Goal: Contribute content

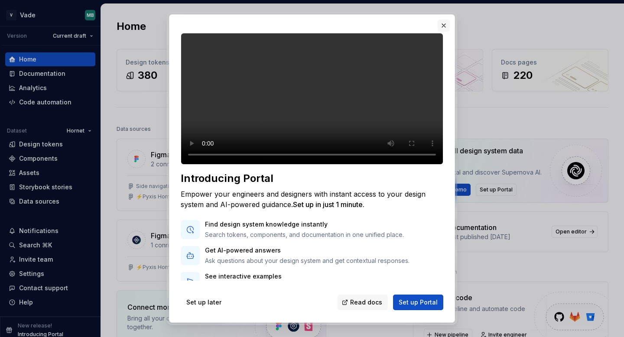
click at [444, 24] on button "button" at bounding box center [444, 26] width 12 height 12
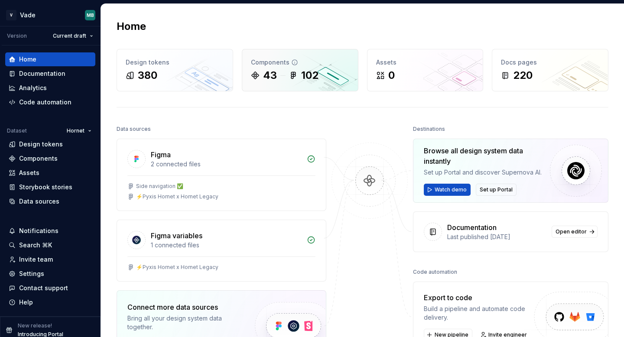
click at [267, 82] on div "43" at bounding box center [270, 76] width 14 height 14
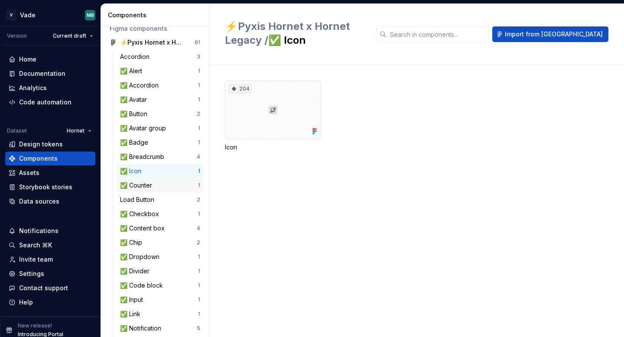
scroll to position [50, 0]
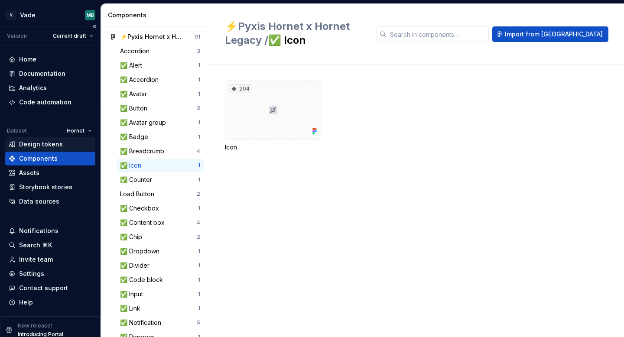
click at [51, 147] on div "Design tokens" at bounding box center [41, 144] width 44 height 9
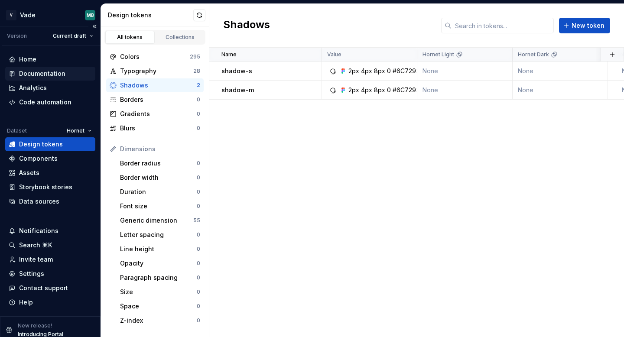
click at [53, 72] on div "Documentation" at bounding box center [42, 73] width 46 height 9
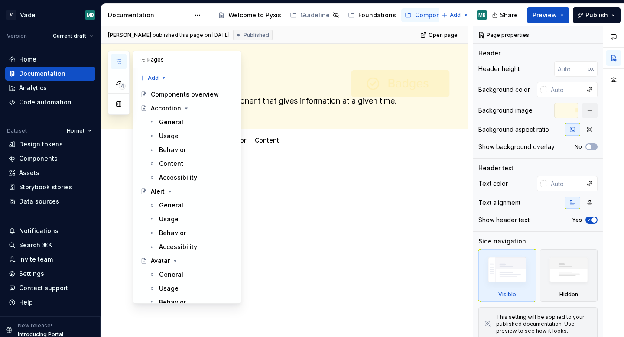
click at [119, 61] on icon "button" at bounding box center [119, 61] width 4 height 3
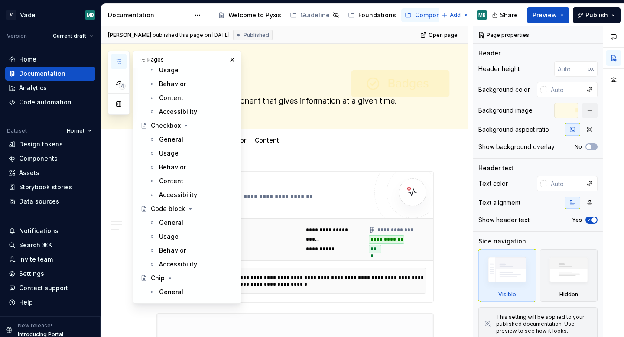
scroll to position [497, 0]
type textarea "*"
